Goal: Register for event/course

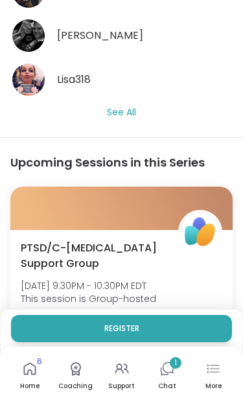
scroll to position [541, 0]
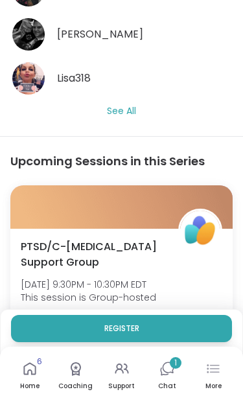
click at [222, 335] on div "Sign Up 15 spots left" at bounding box center [122, 348] width 202 height 27
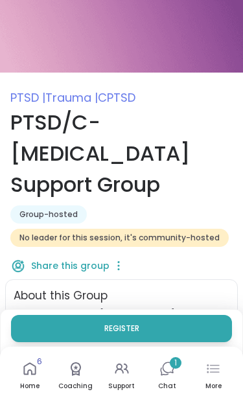
click at [165, 371] on icon at bounding box center [169, 368] width 12 height 12
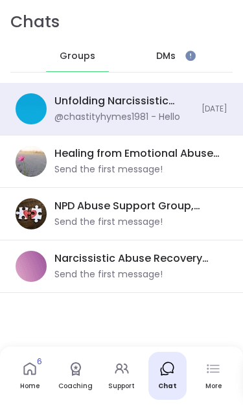
click at [163, 68] on div "DMs" at bounding box center [166, 56] width 64 height 31
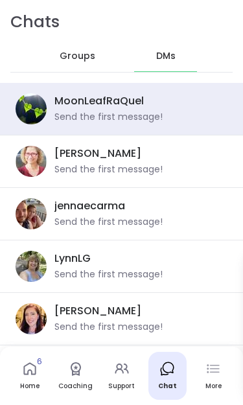
click at [62, 65] on div "Groups" at bounding box center [78, 56] width 64 height 31
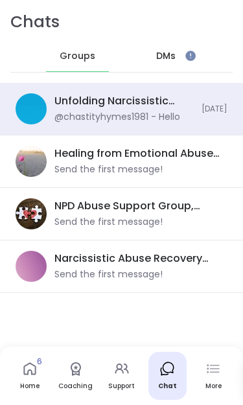
click at [39, 378] on link "Home 6" at bounding box center [29, 376] width 39 height 48
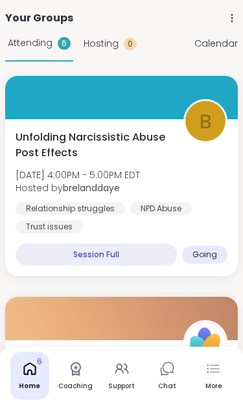
click at [130, 375] on link "Support" at bounding box center [121, 376] width 39 height 48
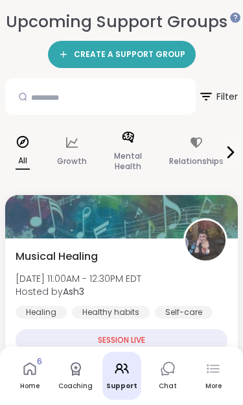
click at [114, 151] on p "Mental Health" at bounding box center [128, 161] width 28 height 26
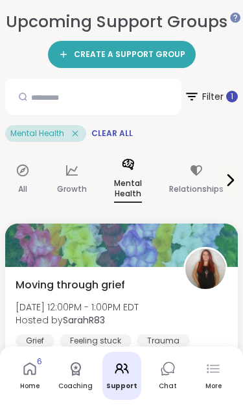
click at [70, 185] on p "Growth" at bounding box center [72, 190] width 30 height 16
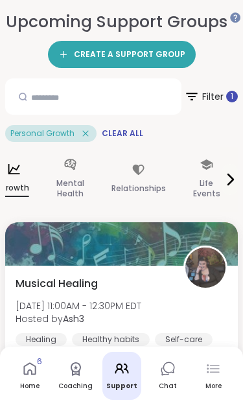
click at [68, 187] on p "Mental Health" at bounding box center [70, 189] width 28 height 26
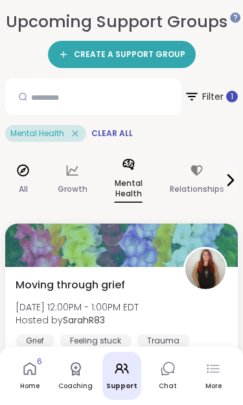
click at [20, 172] on icon at bounding box center [23, 170] width 14 height 14
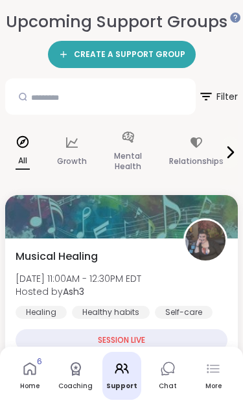
click at [33, 383] on div "Home" at bounding box center [29, 386] width 19 height 9
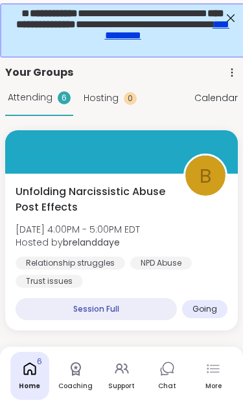
click at [217, 13] on span "**********" at bounding box center [121, 23] width 213 height 32
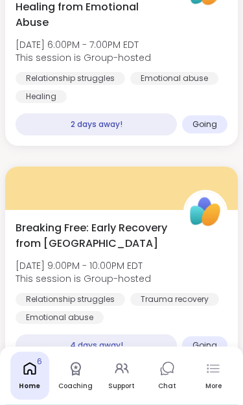
scroll to position [781, 0]
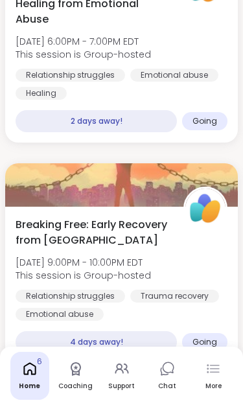
click at [162, 341] on div "4 days away!" at bounding box center [96, 342] width 161 height 22
click at [187, 275] on div "Breaking Free: Early Recovery from Abuse Thu, Sep 18 | 9:00PM - 10:00PM EDT Thi…" at bounding box center [122, 269] width 212 height 104
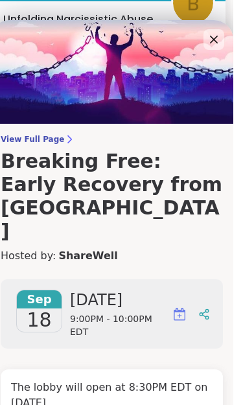
scroll to position [0, 3]
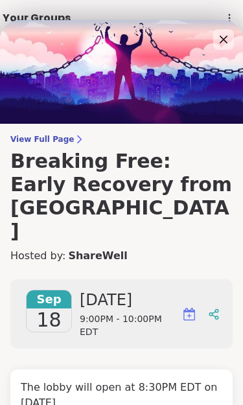
click at [209, 41] on img at bounding box center [121, 72] width 243 height 104
click at [218, 41] on icon at bounding box center [224, 40] width 16 height 16
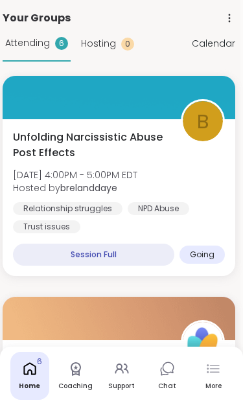
click at [130, 378] on link "Support" at bounding box center [121, 376] width 39 height 48
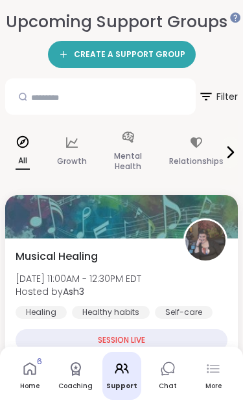
click at [224, 151] on icon at bounding box center [230, 153] width 16 height 16
click at [124, 158] on p "Mental Health" at bounding box center [128, 161] width 28 height 26
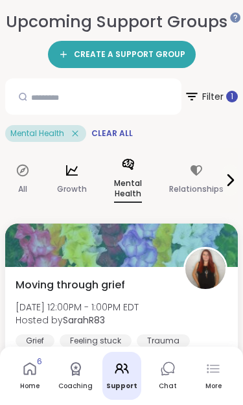
click at [73, 165] on icon at bounding box center [72, 170] width 14 height 14
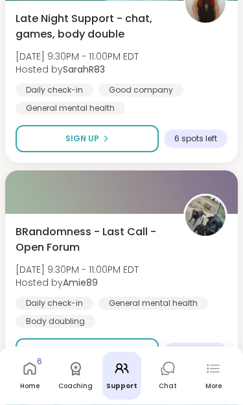
scroll to position [3773, 0]
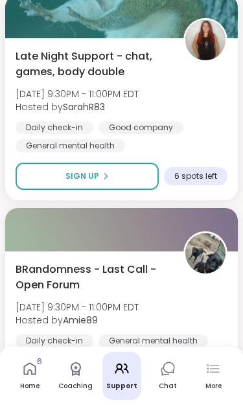
click at [126, 388] on div "Home 6 Coaching Support Chat More" at bounding box center [121, 376] width 243 height 58
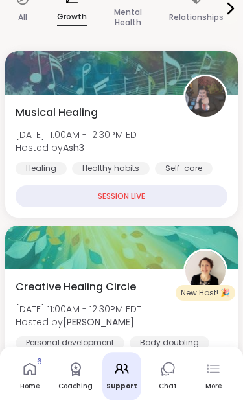
scroll to position [0, 0]
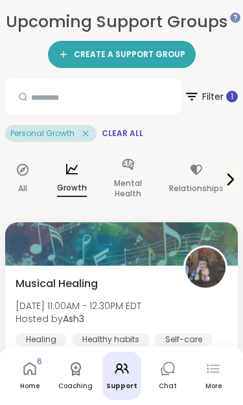
click at [81, 139] on icon at bounding box center [86, 134] width 12 height 12
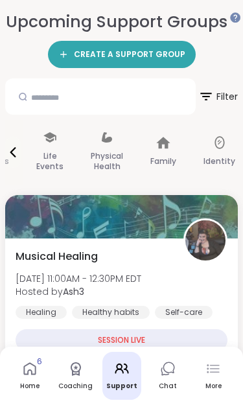
click at [220, 150] on div "Identity" at bounding box center [219, 152] width 53 height 65
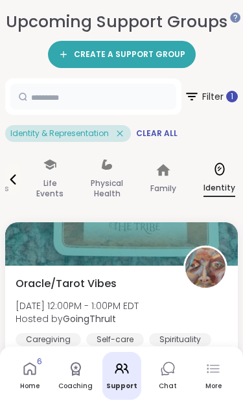
click at [71, 106] on input "text" at bounding box center [93, 97] width 166 height 26
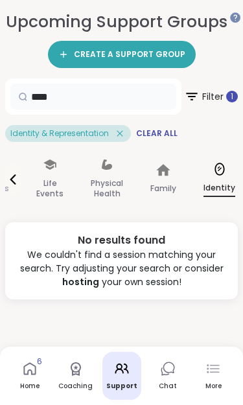
click at [52, 108] on input "***" at bounding box center [93, 97] width 166 height 26
type input "*"
type input "*********"
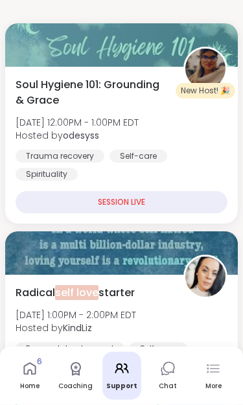
scroll to position [200, 0]
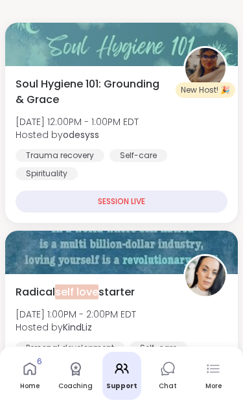
click at [40, 130] on span "Hosted by odesyss" at bounding box center [77, 134] width 123 height 13
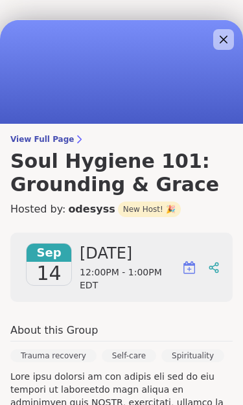
scroll to position [0, 0]
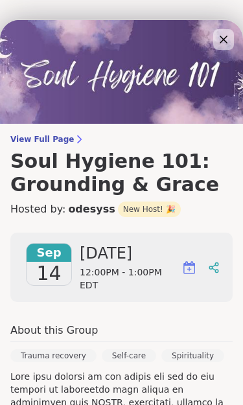
click at [38, 143] on span "View Full Page" at bounding box center [121, 139] width 222 height 10
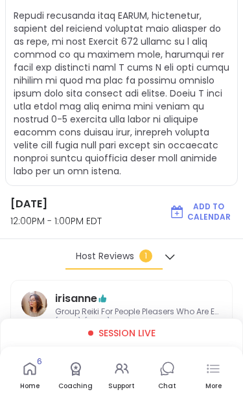
scroll to position [659, 0]
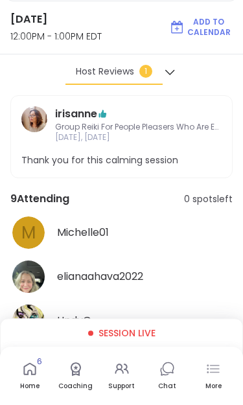
click at [143, 65] on span "1" at bounding box center [145, 71] width 13 height 13
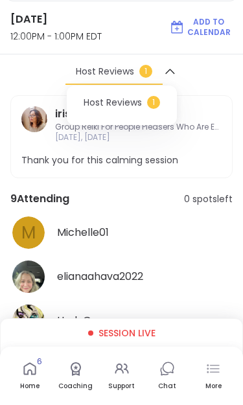
click at [114, 96] on span "Host Reviews" at bounding box center [113, 103] width 58 height 14
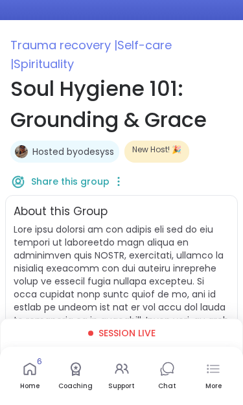
scroll to position [0, 0]
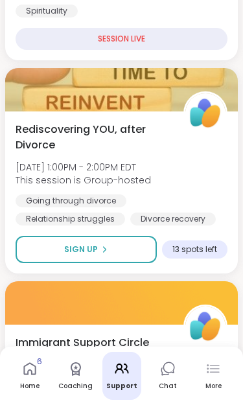
scroll to position [916, 0]
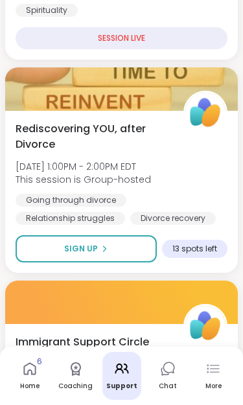
click at [100, 248] on icon at bounding box center [104, 249] width 8 height 8
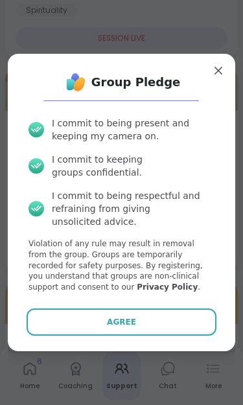
click at [84, 336] on button "Agree" at bounding box center [121, 322] width 189 height 27
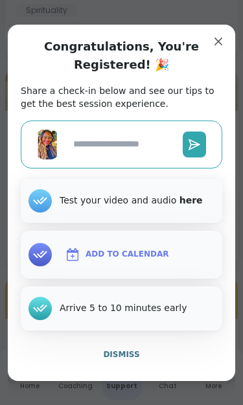
type textarea "*"
click at [118, 359] on span "Dismiss" at bounding box center [121, 354] width 36 height 9
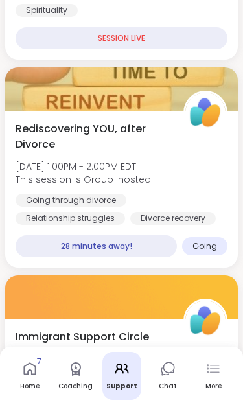
click at [27, 377] on icon at bounding box center [30, 369] width 16 height 16
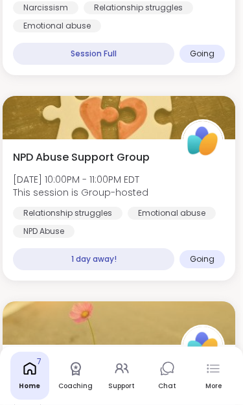
scroll to position [698, 3]
